Goal: Task Accomplishment & Management: Use online tool/utility

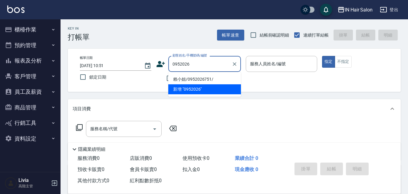
click at [182, 78] on li "賴小姐/0952026751/" at bounding box center [204, 79] width 73 height 10
type input "賴小姐/0952026751/"
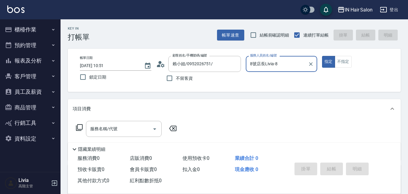
type input "8號店長Livia-8"
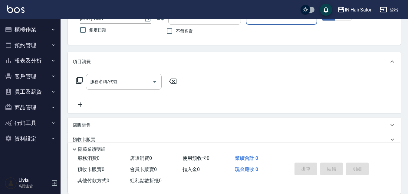
scroll to position [103, 0]
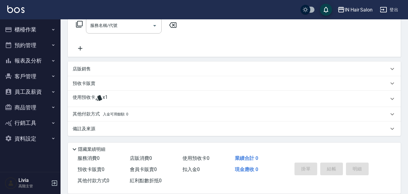
click at [87, 98] on p "使用預收卡" at bounding box center [84, 98] width 23 height 9
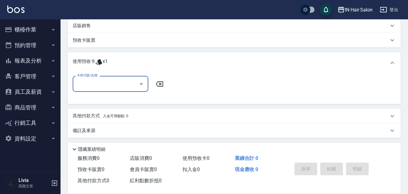
scroll to position [148, 0]
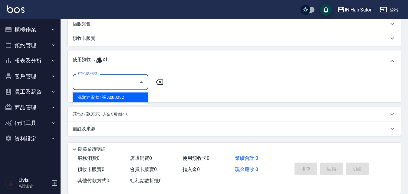
click at [99, 84] on input "卡券代號/名稱" at bounding box center [105, 82] width 61 height 11
click at [98, 96] on div "洗髮券 剩餘1張 A000232" at bounding box center [111, 98] width 76 height 10
type input "洗髮券 A000232"
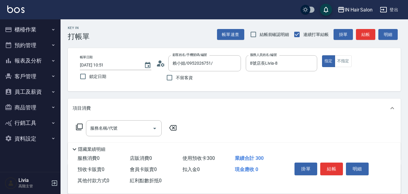
scroll to position [0, 0]
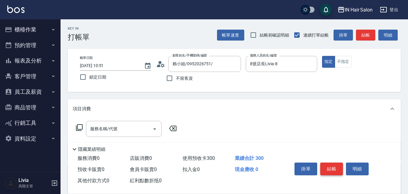
click at [332, 164] on button "結帳" at bounding box center [331, 169] width 23 height 13
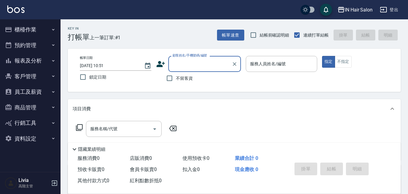
click at [30, 59] on button "報表及分析" at bounding box center [30, 61] width 56 height 16
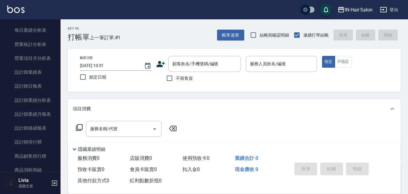
scroll to position [212, 0]
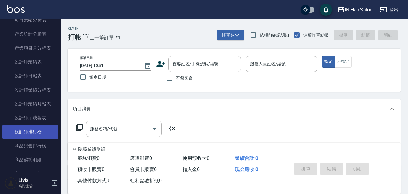
click at [32, 131] on link "設計師排行榜" at bounding box center [30, 132] width 56 height 14
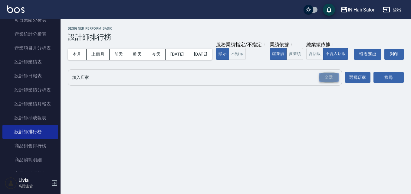
drag, startPoint x: 330, startPoint y: 90, endPoint x: 247, endPoint y: 87, distance: 82.9
click at [330, 82] on div "全選" at bounding box center [328, 77] width 19 height 9
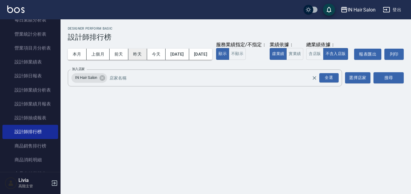
click at [139, 56] on button "昨天" at bounding box center [137, 54] width 19 height 11
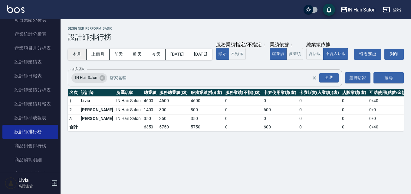
click at [75, 54] on button "本月" at bounding box center [77, 54] width 19 height 11
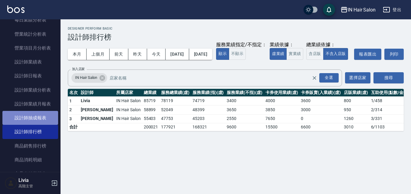
click at [42, 115] on link "設計師抽成報表" at bounding box center [30, 118] width 56 height 14
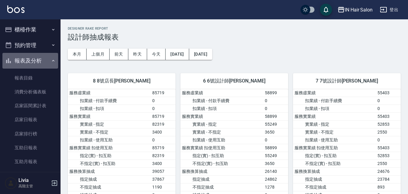
click at [51, 60] on icon "button" at bounding box center [53, 60] width 5 height 5
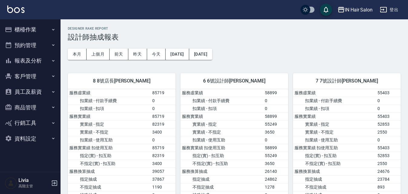
click at [34, 30] on button "櫃檯作業" at bounding box center [30, 30] width 56 height 16
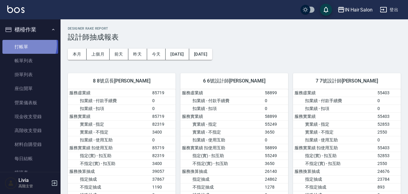
click at [25, 44] on link "打帳單" at bounding box center [30, 47] width 56 height 14
